Goal: Obtain resource: Download file/media

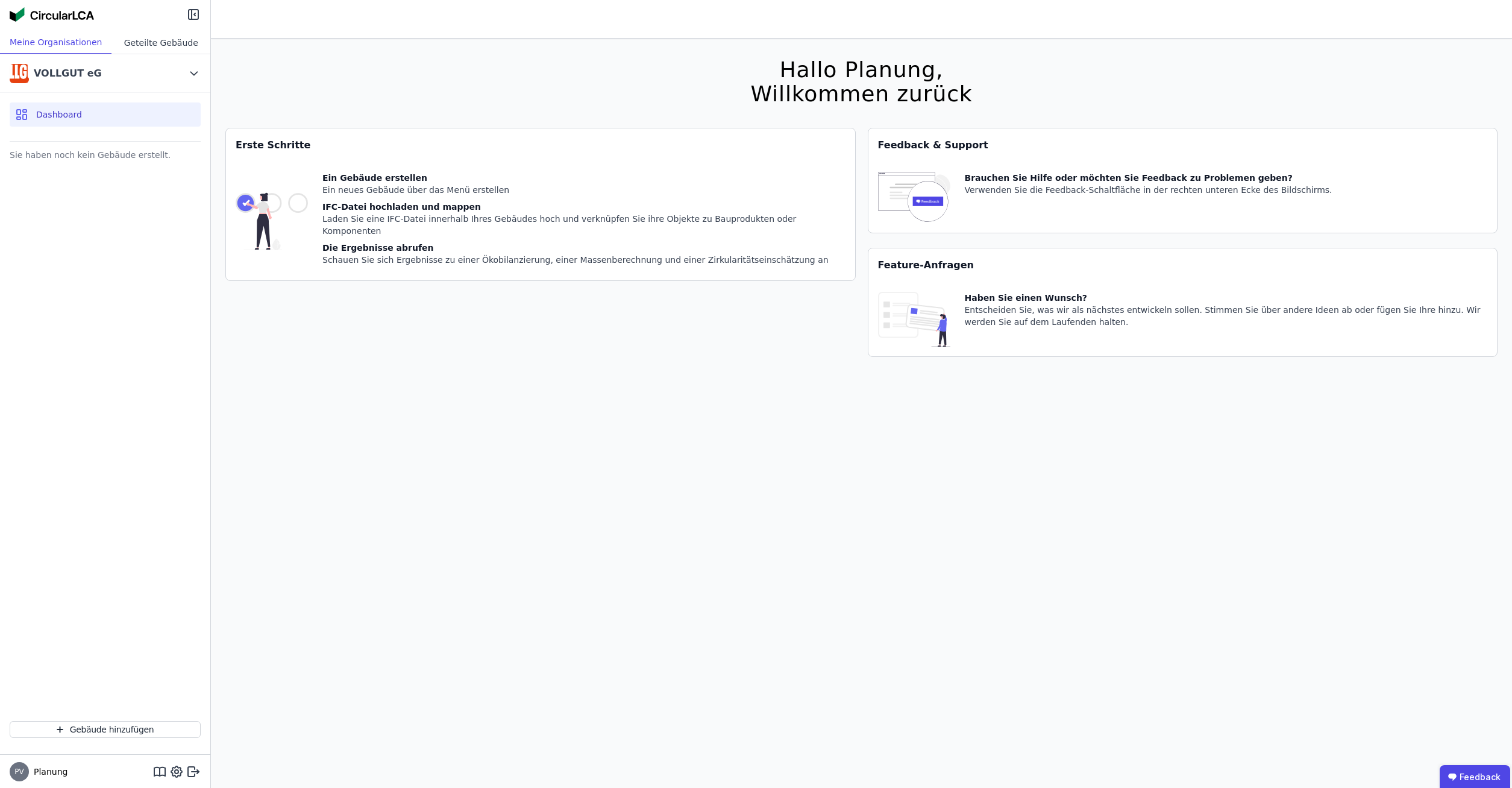
click at [160, 39] on div "Geteilte Gebäude" at bounding box center [160, 42] width 99 height 22
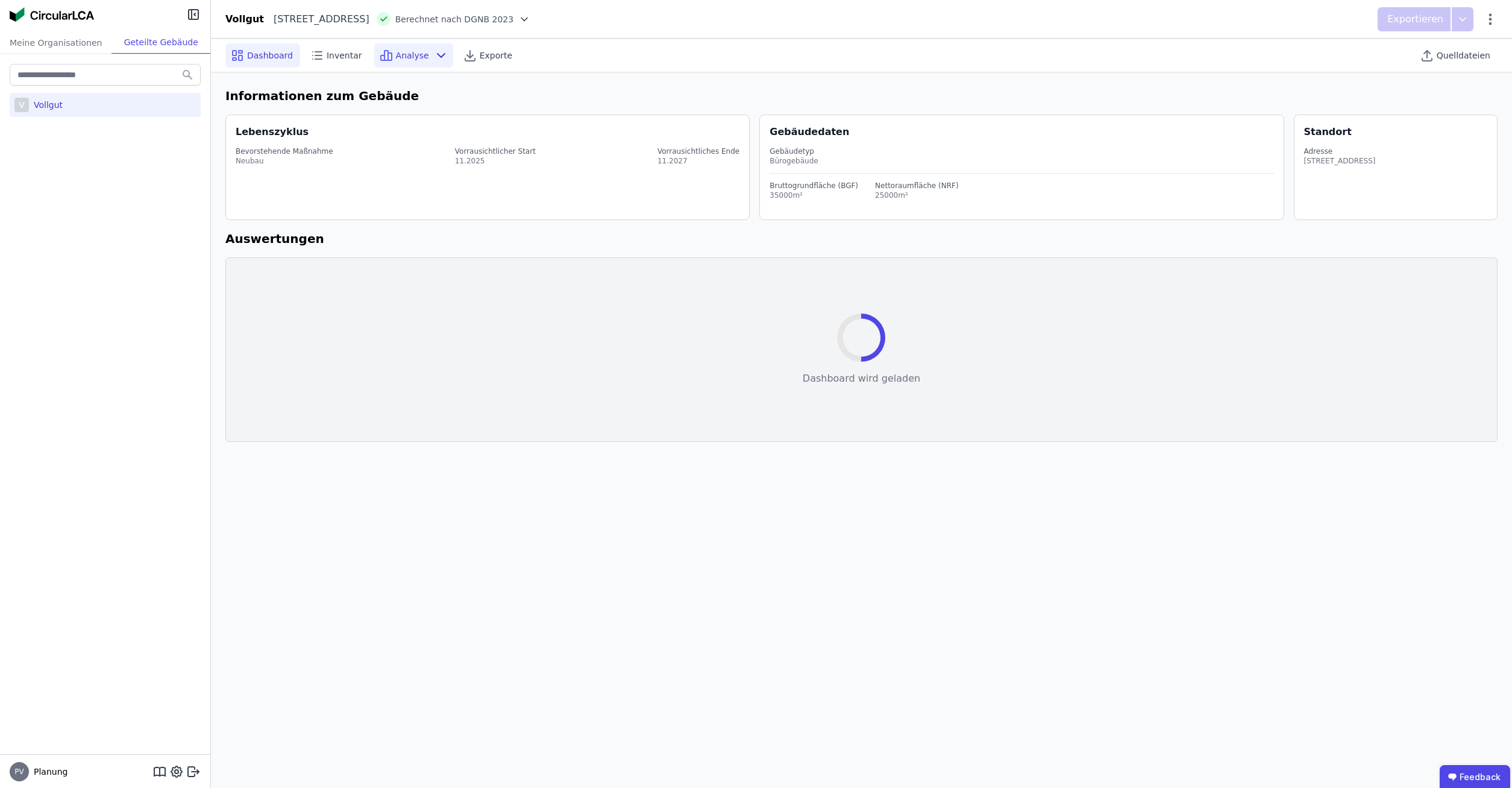
click at [396, 59] on span "Analyse" at bounding box center [412, 56] width 33 height 12
click at [480, 57] on span "Exporte" at bounding box center [496, 56] width 33 height 12
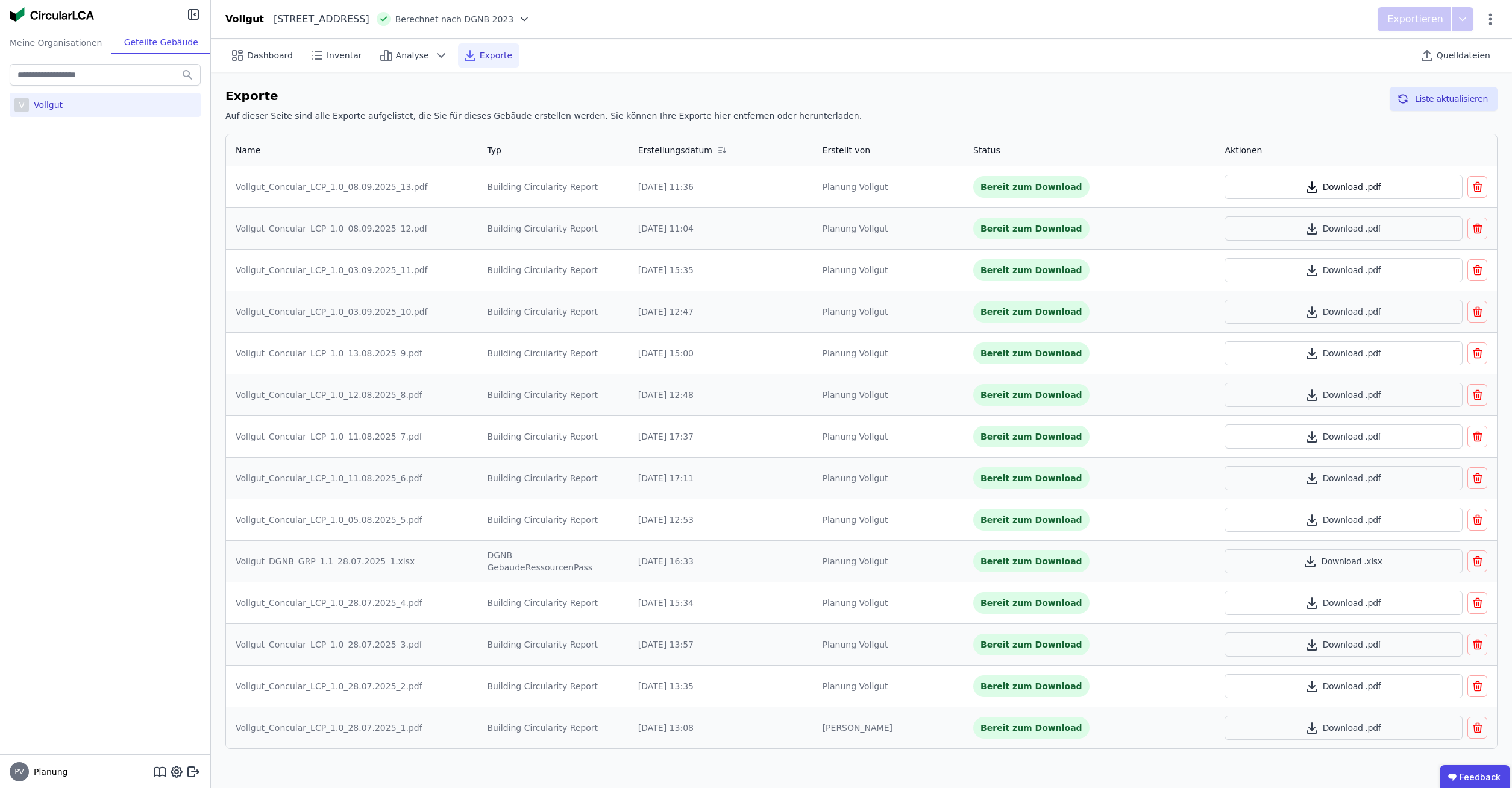
click at [1412, 184] on button "Download .pdf" at bounding box center [1343, 186] width 238 height 24
click at [193, 771] on icon at bounding box center [195, 770] width 7 height 2
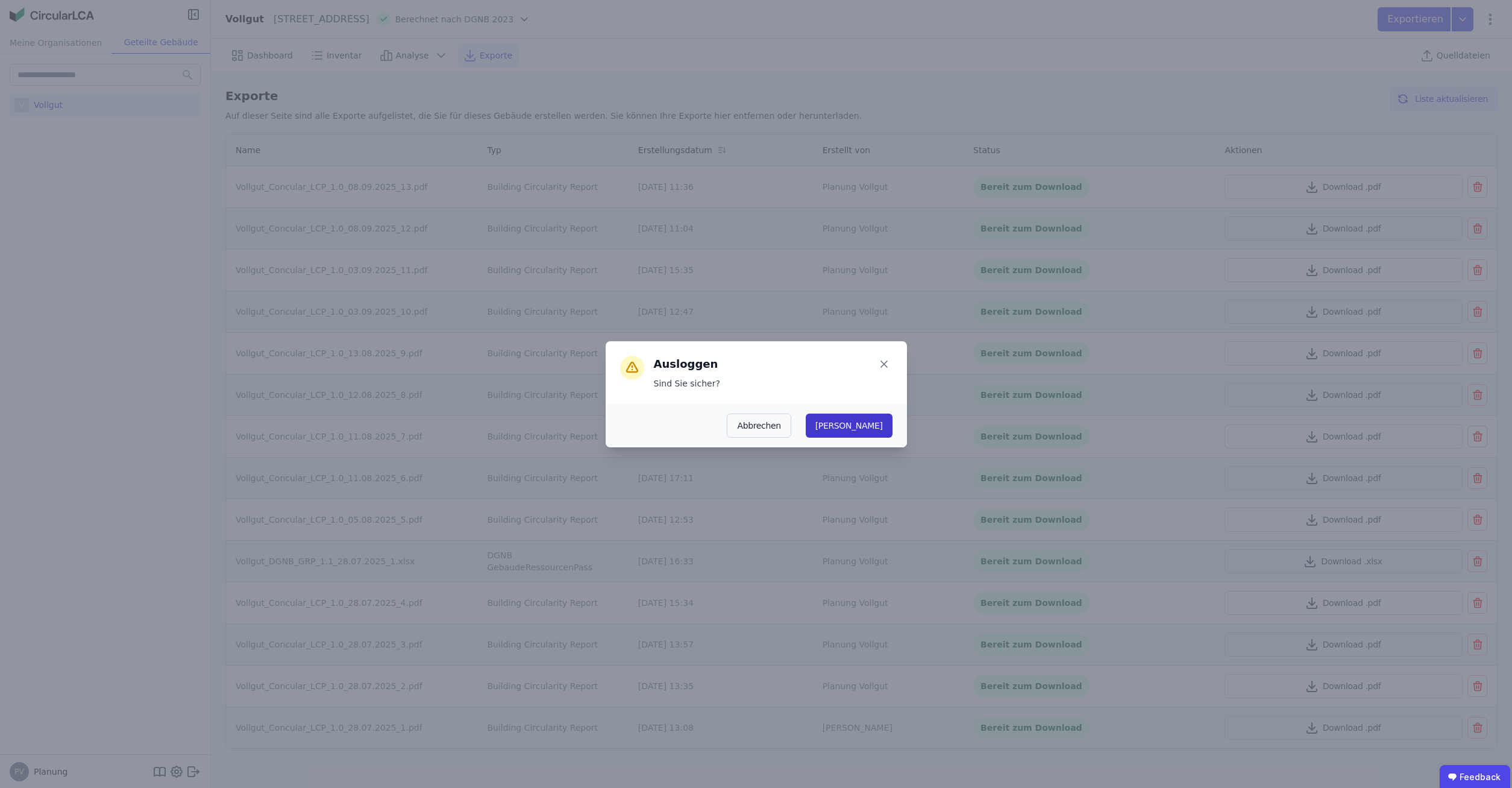
click at [881, 429] on button "[PERSON_NAME]" at bounding box center [849, 425] width 87 height 24
